Goal: Transaction & Acquisition: Purchase product/service

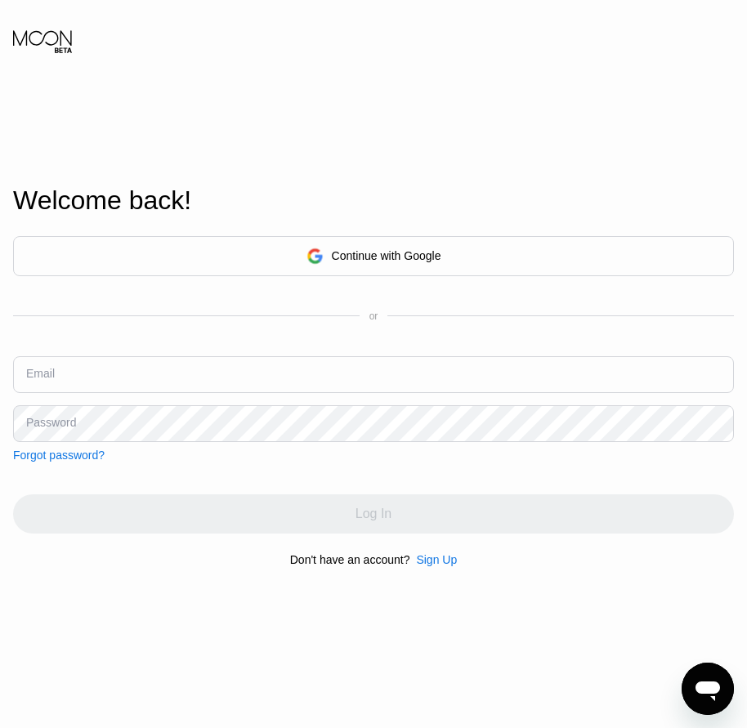
click at [437, 567] on div "Sign Up" at bounding box center [436, 560] width 41 height 13
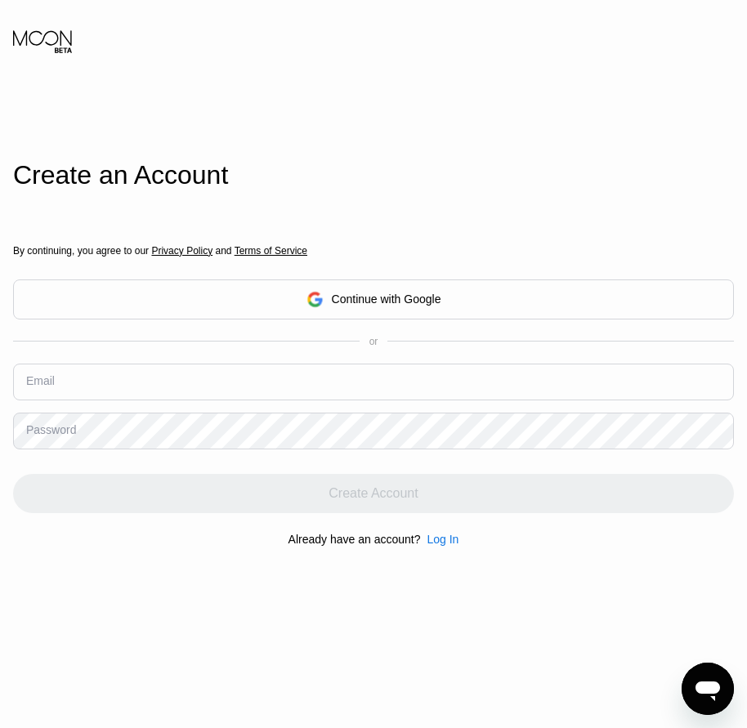
click at [100, 382] on input "text" at bounding box center [373, 382] width 721 height 37
paste input "[EMAIL_ADDRESS][DOMAIN_NAME]"
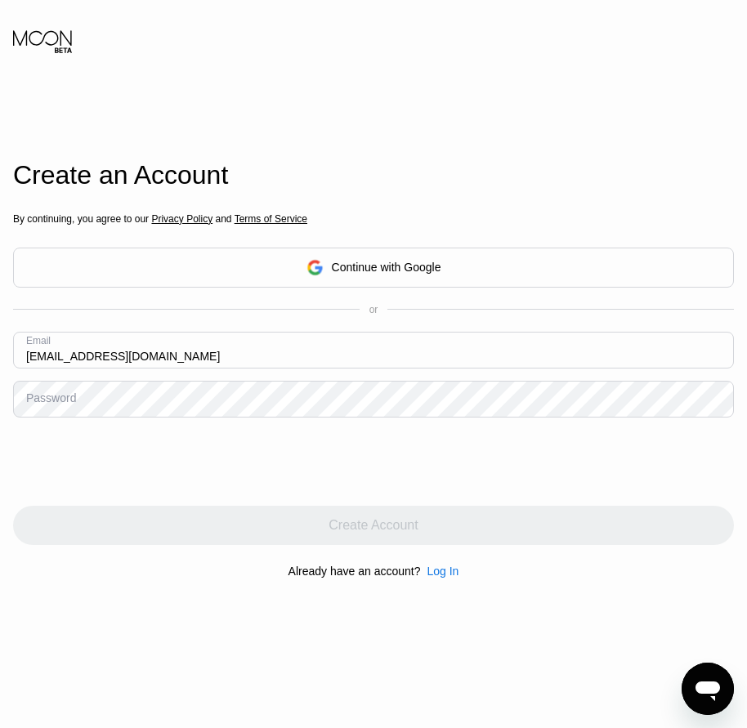
type input "[EMAIL_ADDRESS][DOMAIN_NAME]"
click at [71, 399] on div "Password" at bounding box center [51, 398] width 50 height 13
click at [59, 405] on div "Password" at bounding box center [51, 398] width 50 height 13
click at [41, 405] on div "Password" at bounding box center [51, 398] width 50 height 13
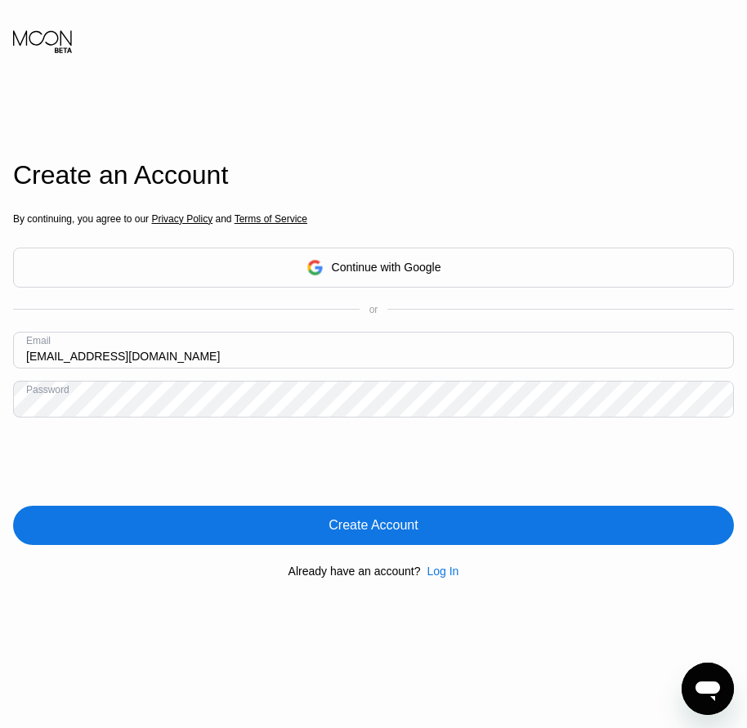
click at [391, 534] on div "Create Account" at bounding box center [373, 526] width 89 height 16
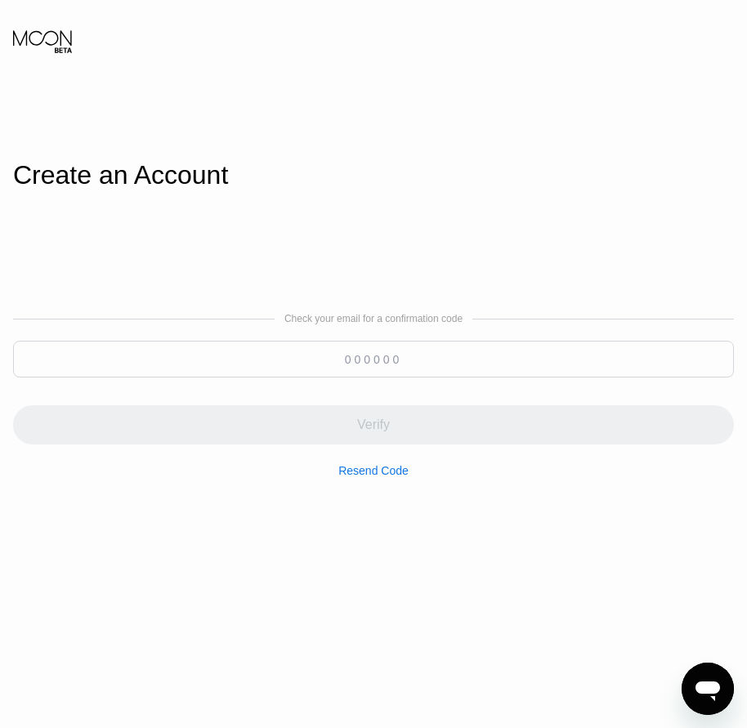
paste input "471873"
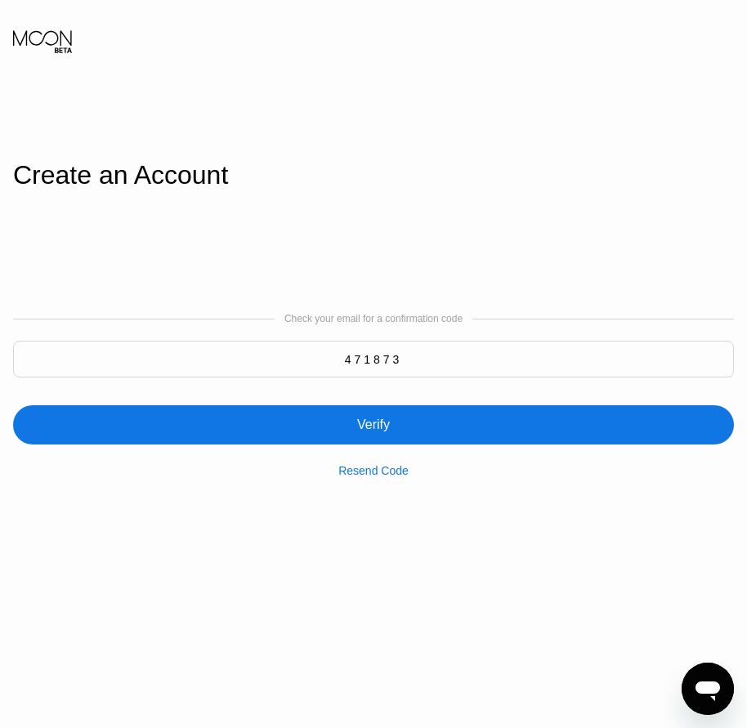
type input "471873"
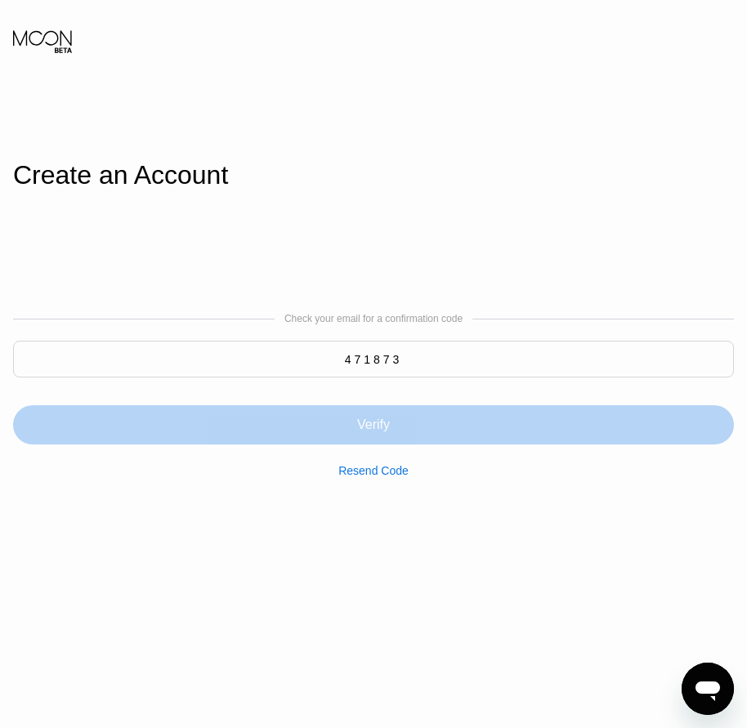
click at [370, 433] on div "Verify" at bounding box center [373, 425] width 33 height 16
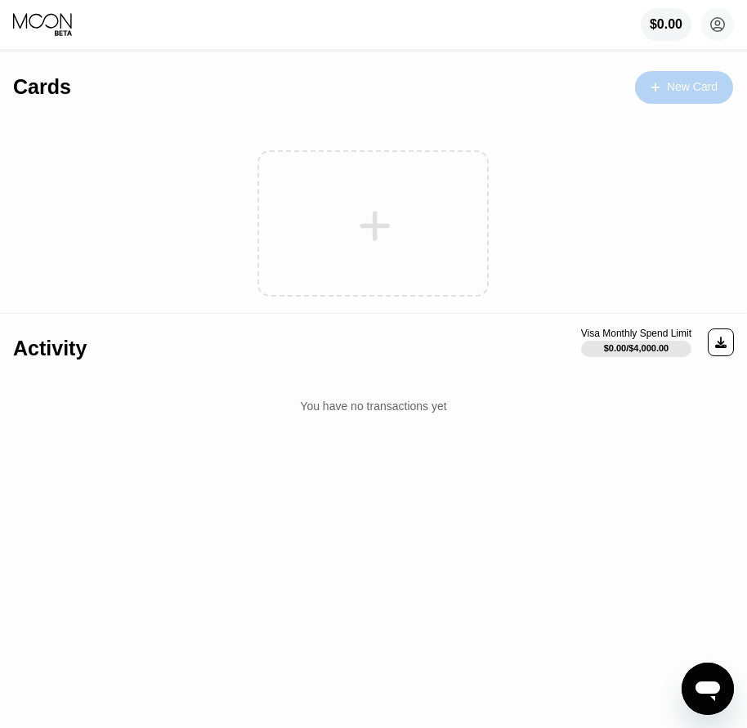
click at [685, 97] on div "New Card" at bounding box center [684, 87] width 98 height 33
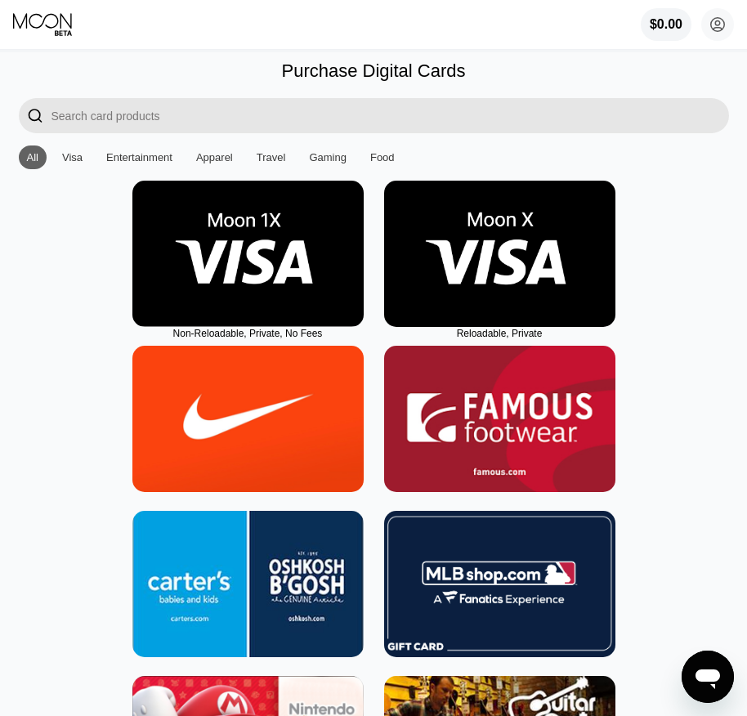
click at [520, 292] on img at bounding box center [499, 254] width 231 height 146
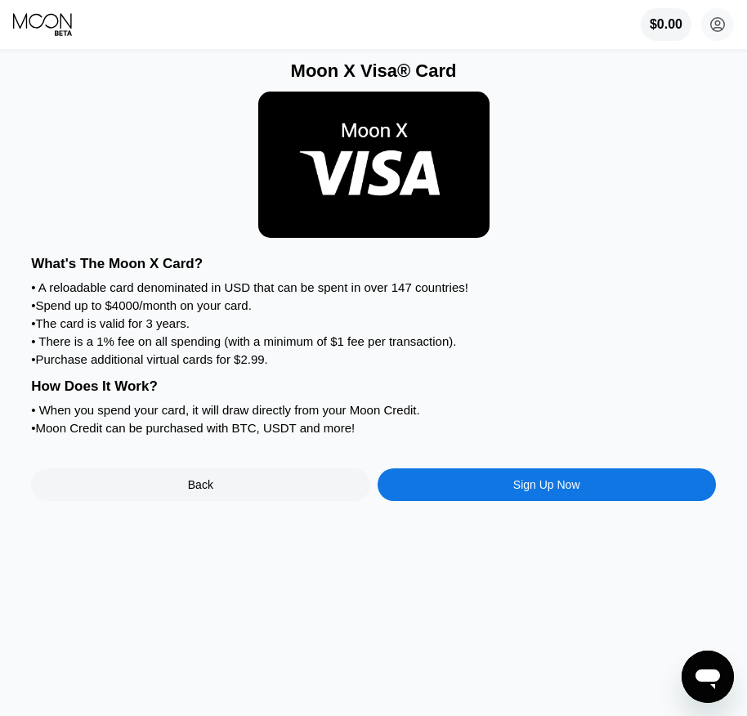
click at [572, 491] on div "Sign Up Now" at bounding box center [546, 484] width 67 height 13
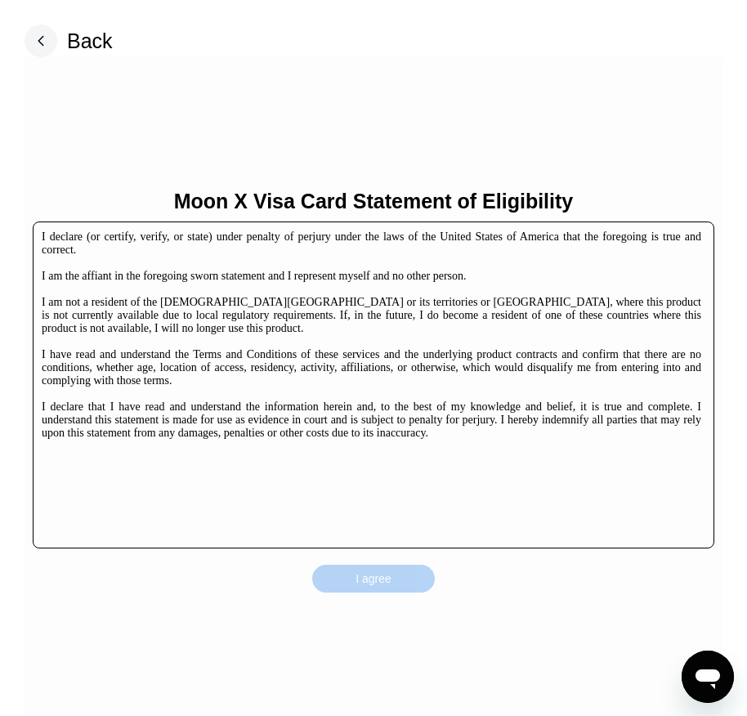
click at [401, 585] on div "I agree" at bounding box center [373, 579] width 123 height 28
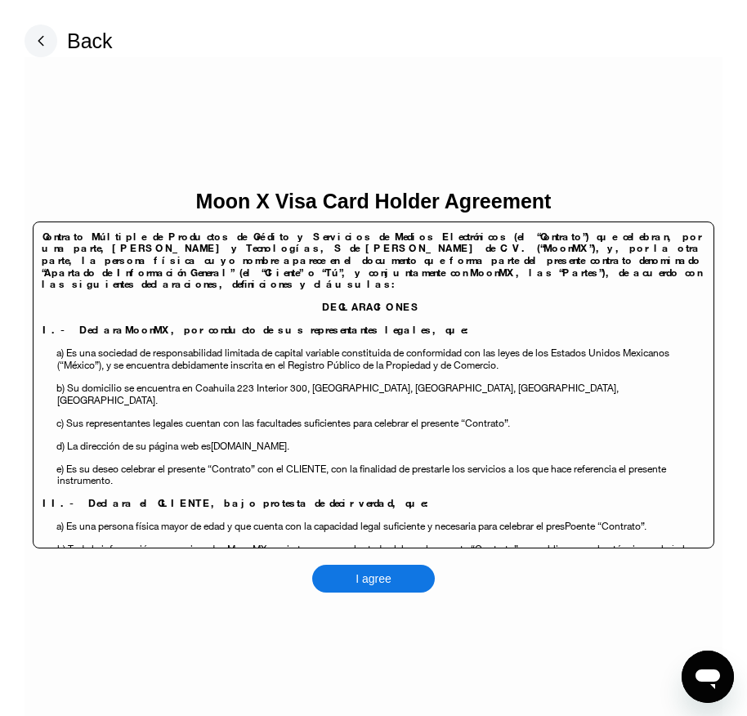
click at [389, 581] on div "I agree" at bounding box center [374, 579] width 36 height 15
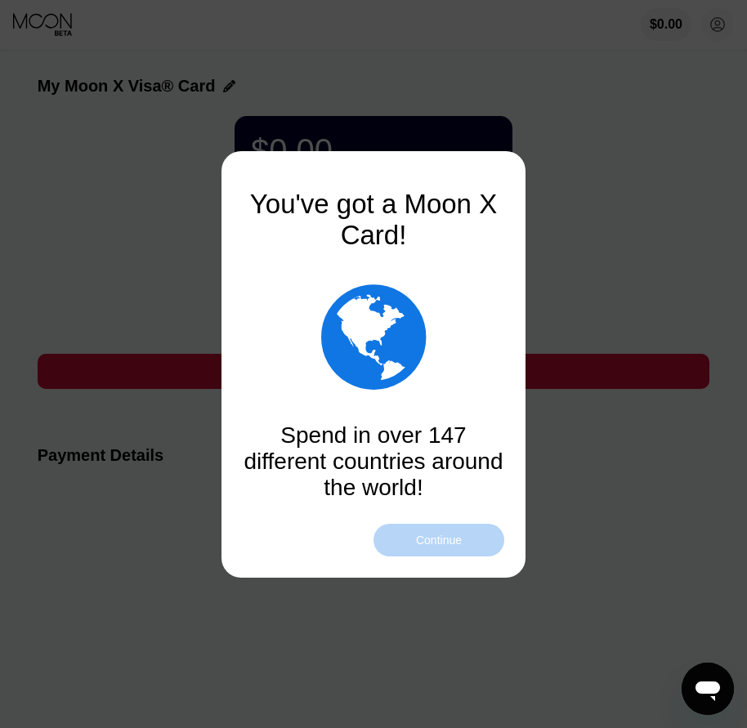
click at [477, 541] on div "Continue" at bounding box center [439, 540] width 131 height 33
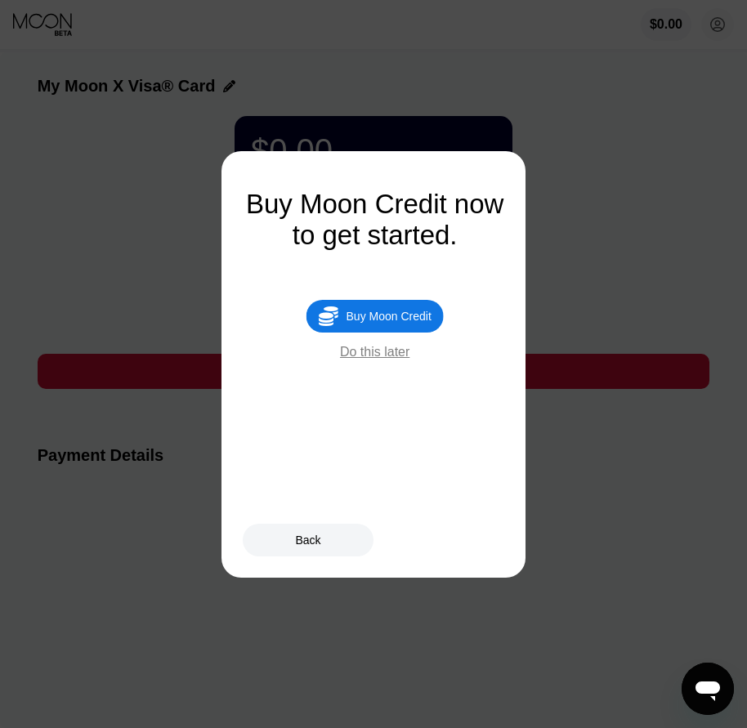
click at [416, 321] on div "Buy Moon Credit" at bounding box center [389, 316] width 85 height 13
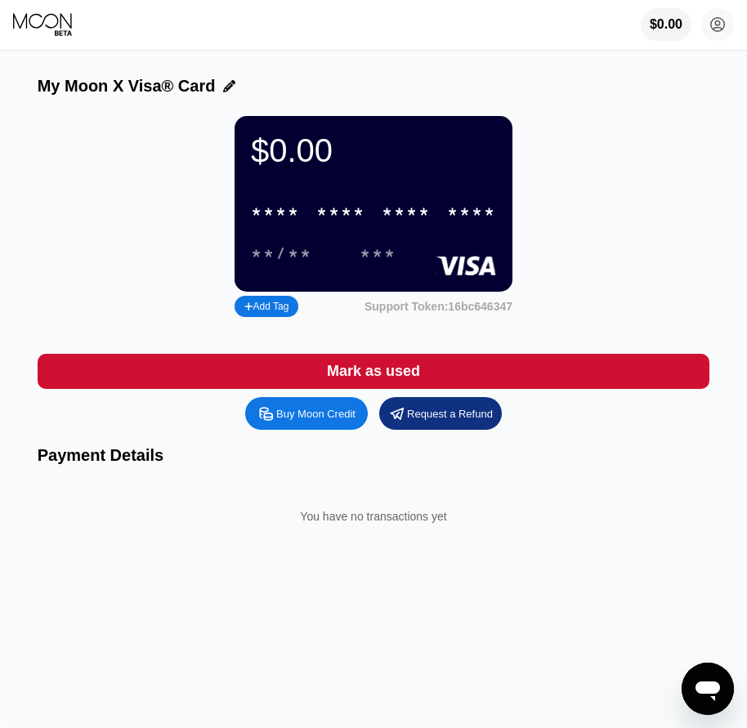
type input "0"
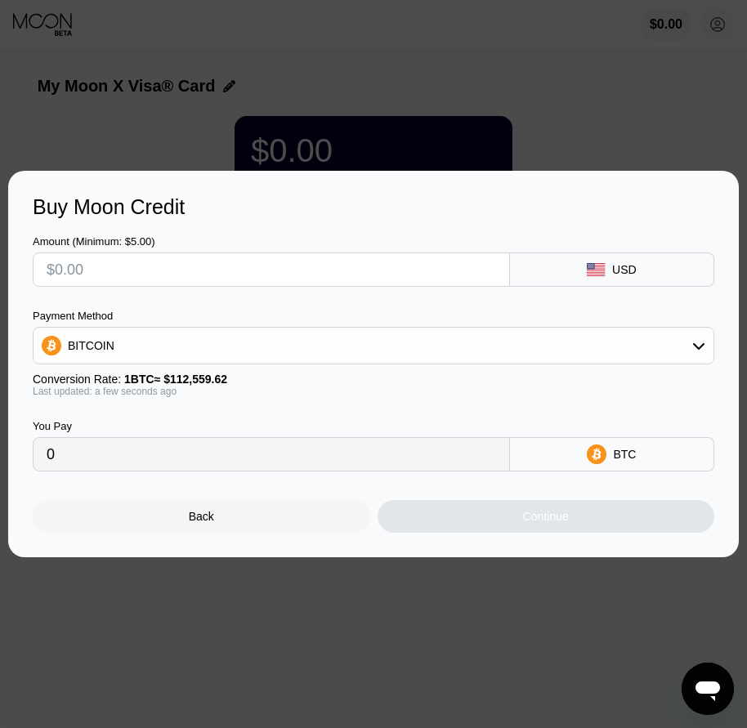
click at [235, 533] on div "Back" at bounding box center [202, 516] width 338 height 33
